Goal: Check status: Check status

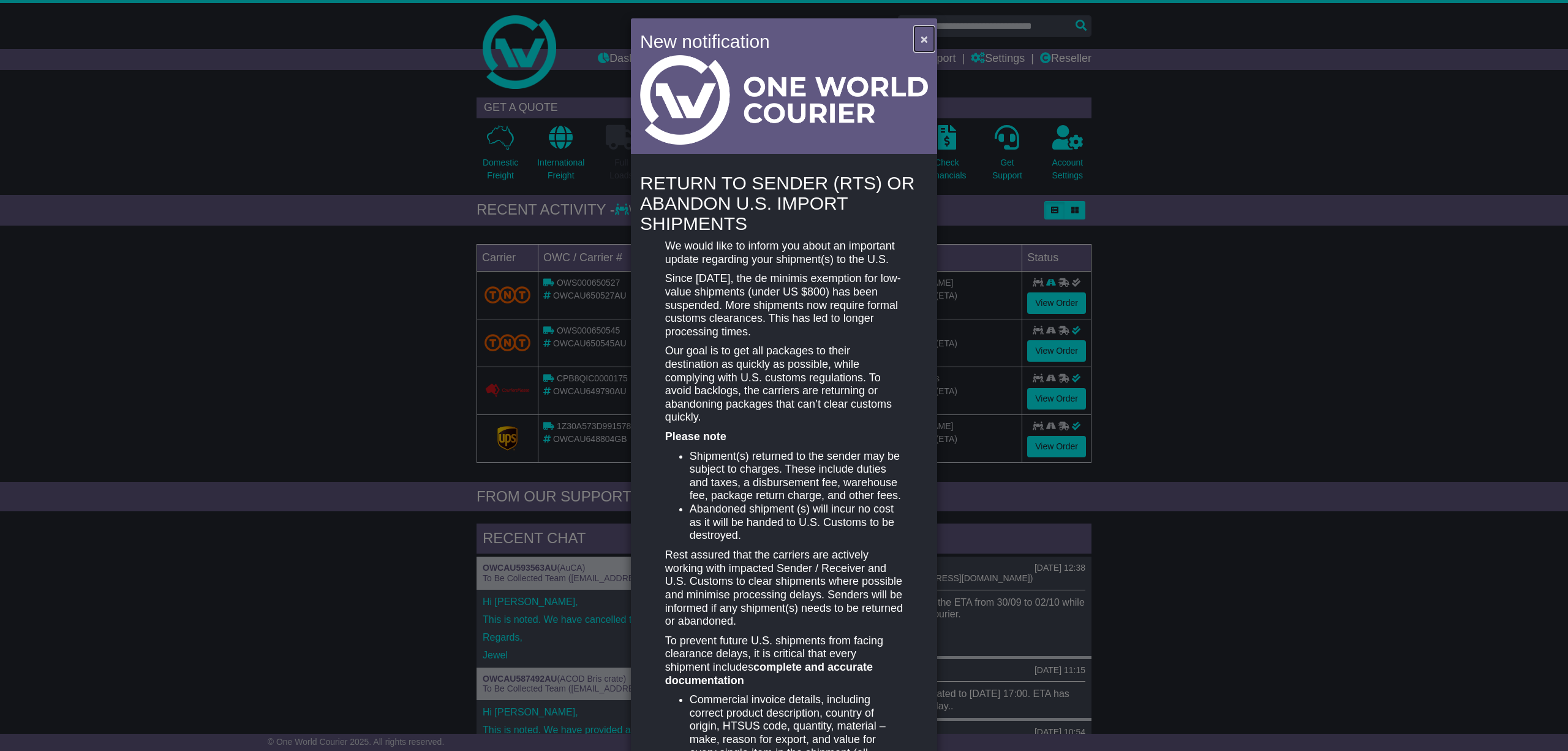
click at [921, 35] on span "×" at bounding box center [924, 39] width 8 height 14
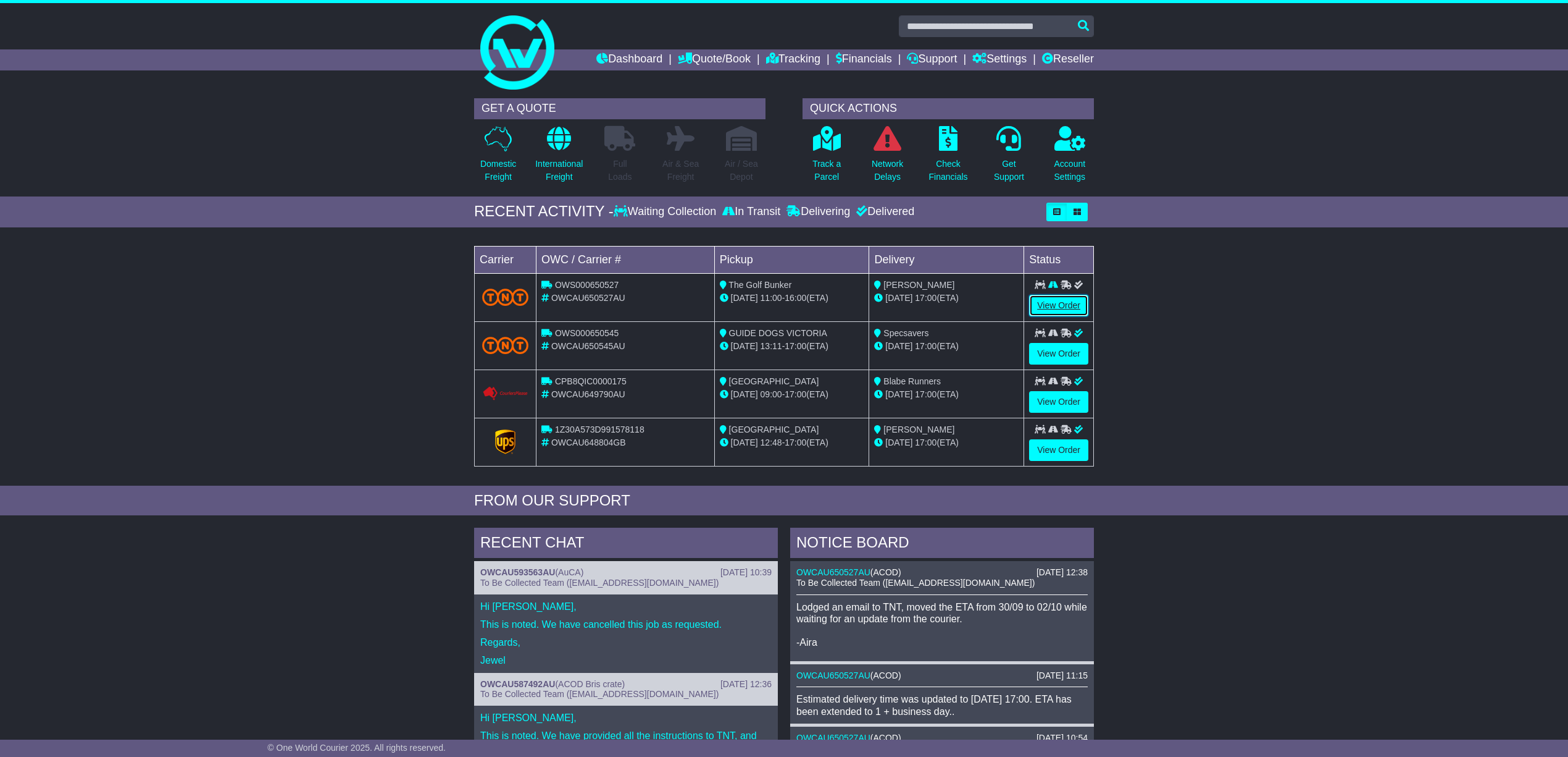
click at [1053, 302] on link "View Order" at bounding box center [1059, 305] width 59 height 22
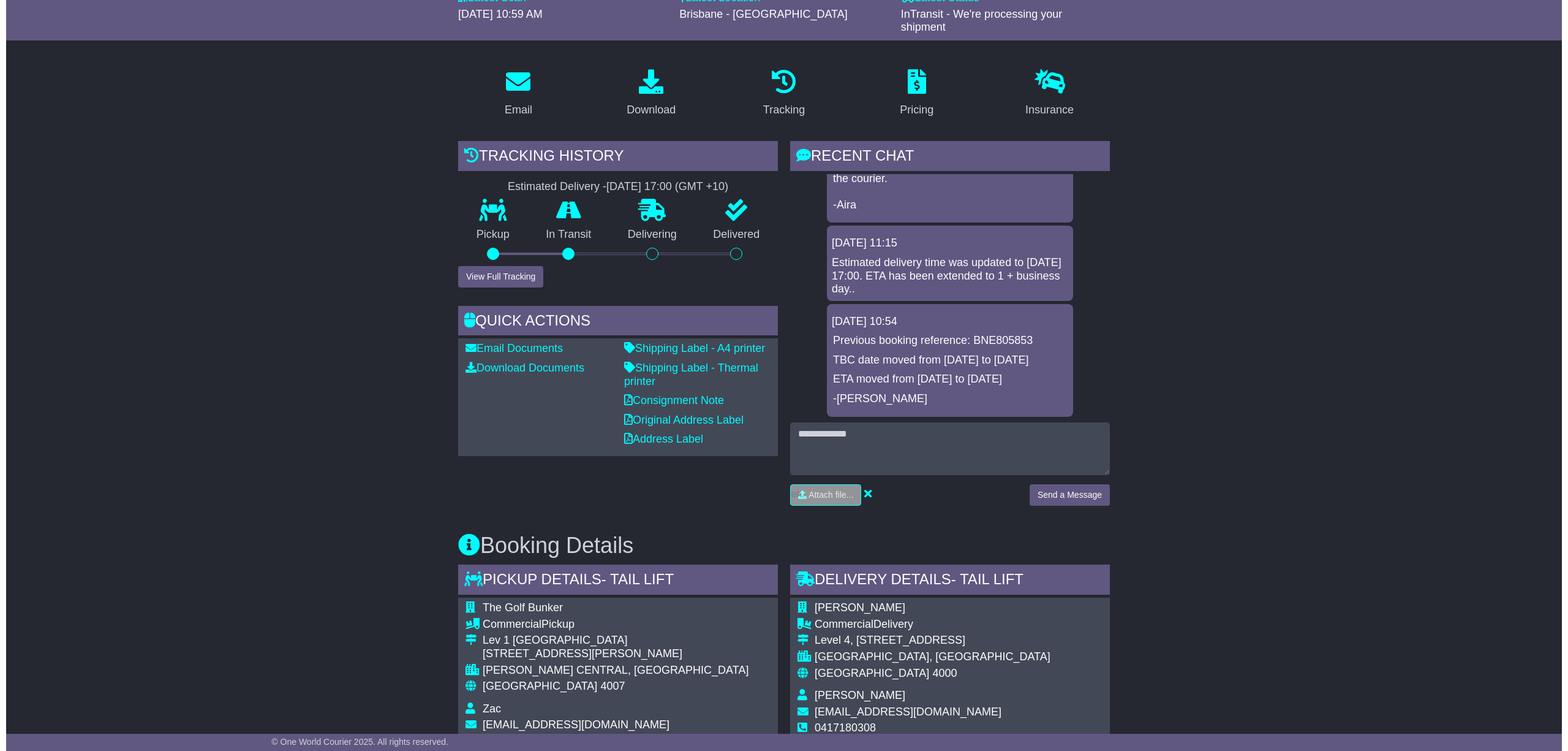
scroll to position [163, 0]
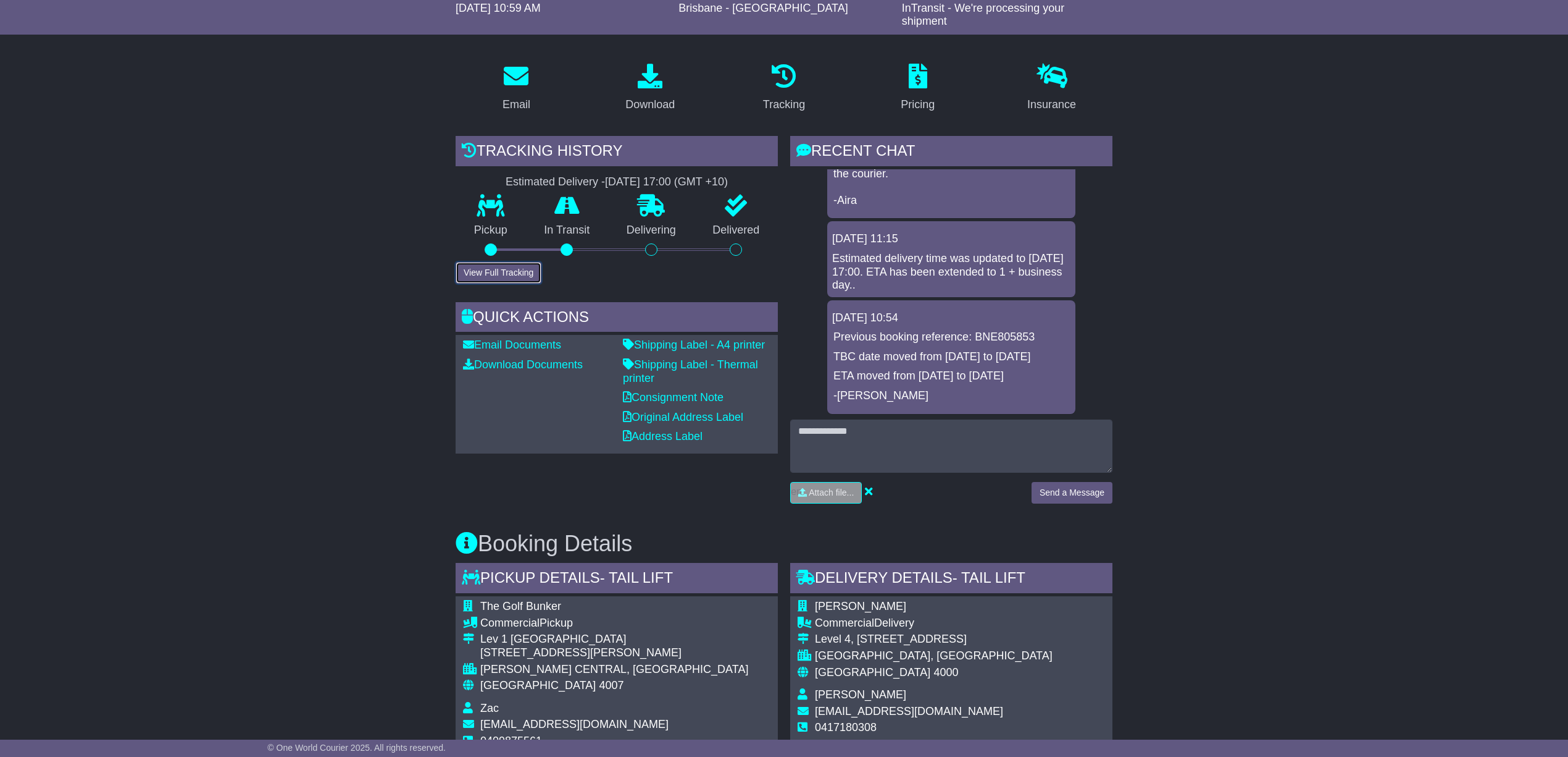
click at [483, 266] on button "View Full Tracking" at bounding box center [499, 272] width 86 height 22
